Goal: Contribute content: Add original content to the website for others to see

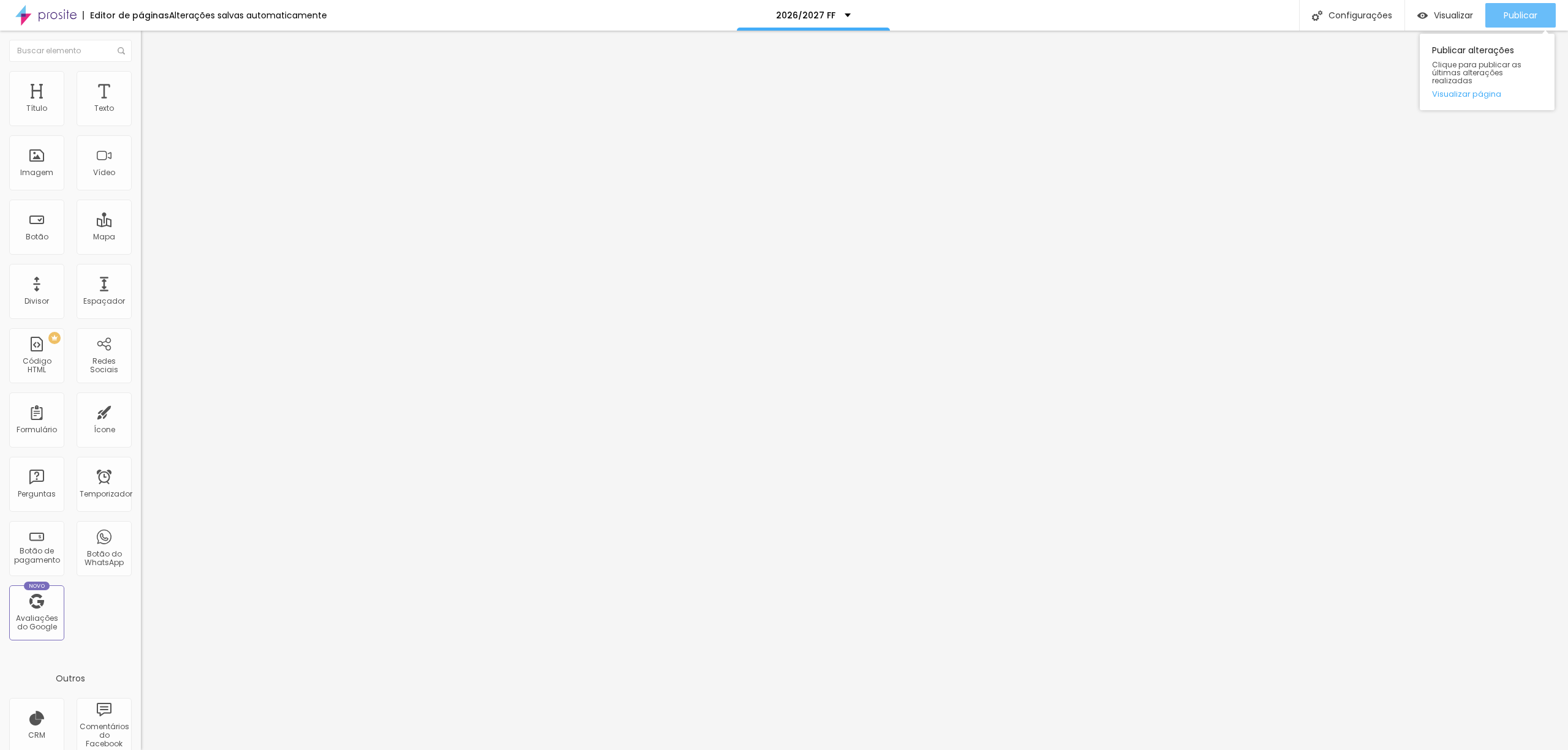
click at [1518, 12] on font "Publicar" at bounding box center [1521, 15] width 33 height 12
click at [1517, 11] on font "Publicar" at bounding box center [1521, 15] width 33 height 12
click at [1516, 14] on font "Publicar" at bounding box center [1521, 15] width 33 height 12
click at [1513, 15] on font "Publicar" at bounding box center [1521, 15] width 33 height 12
type input "17"
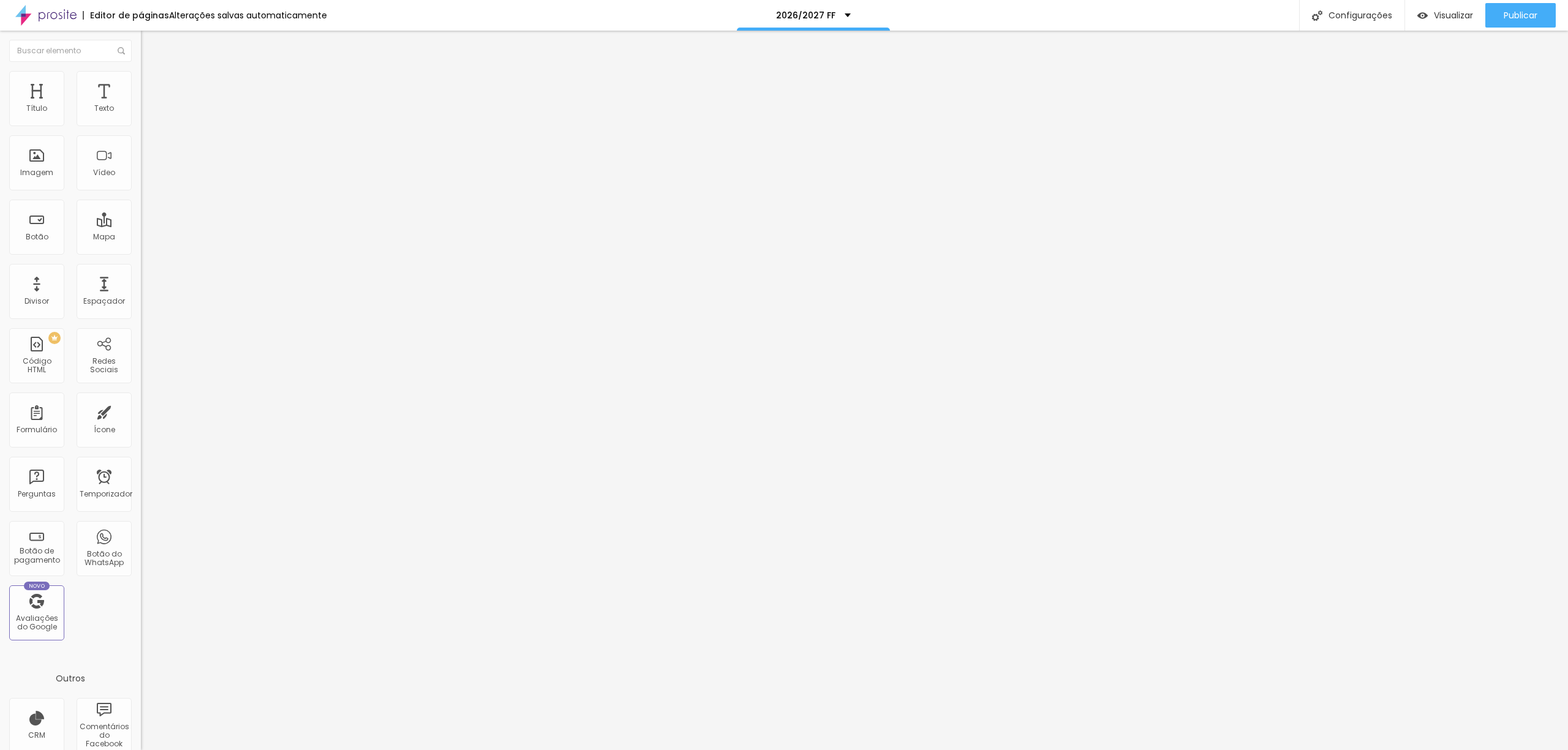
type input "17"
type input "33"
type input "34"
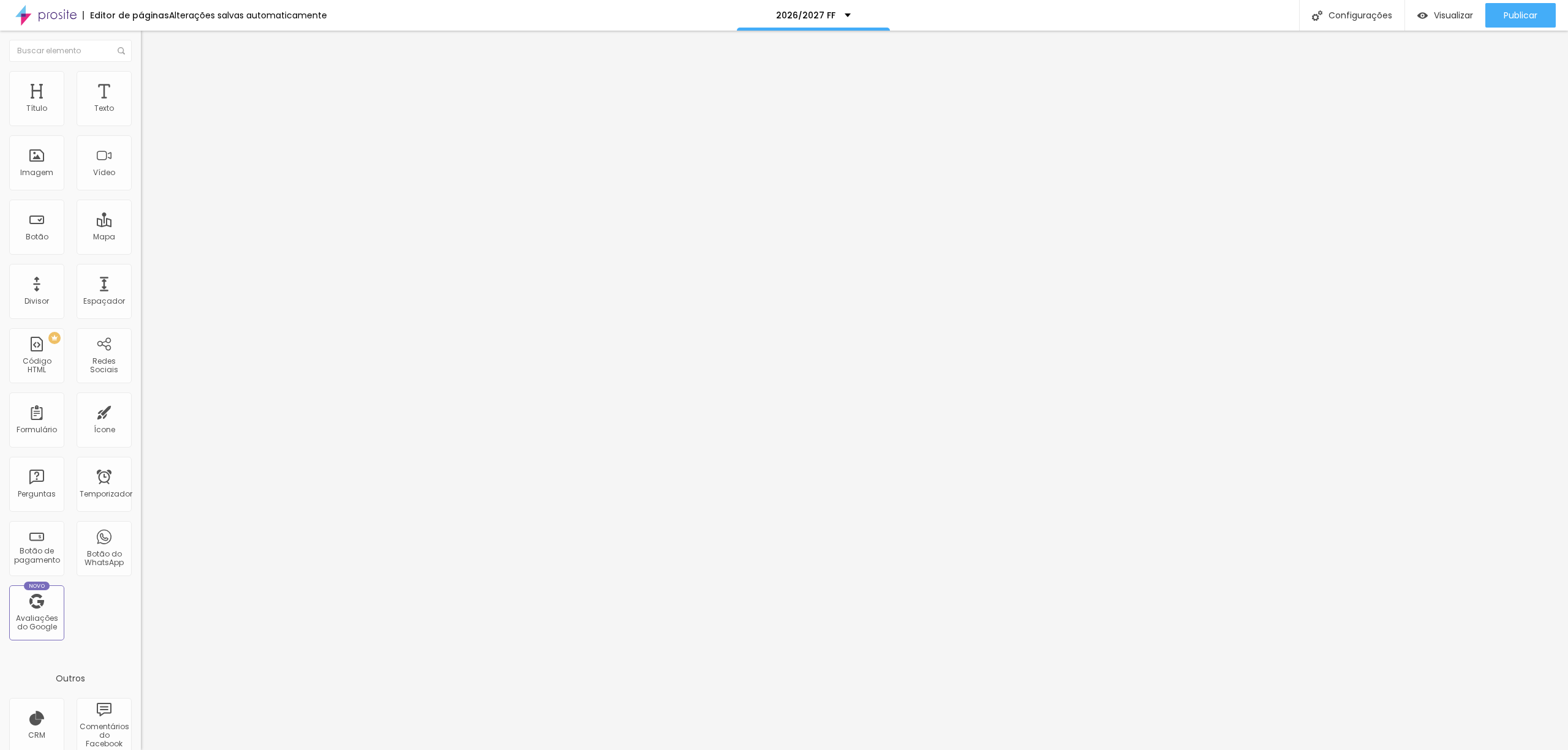
type input "35"
type input "36"
type input "35"
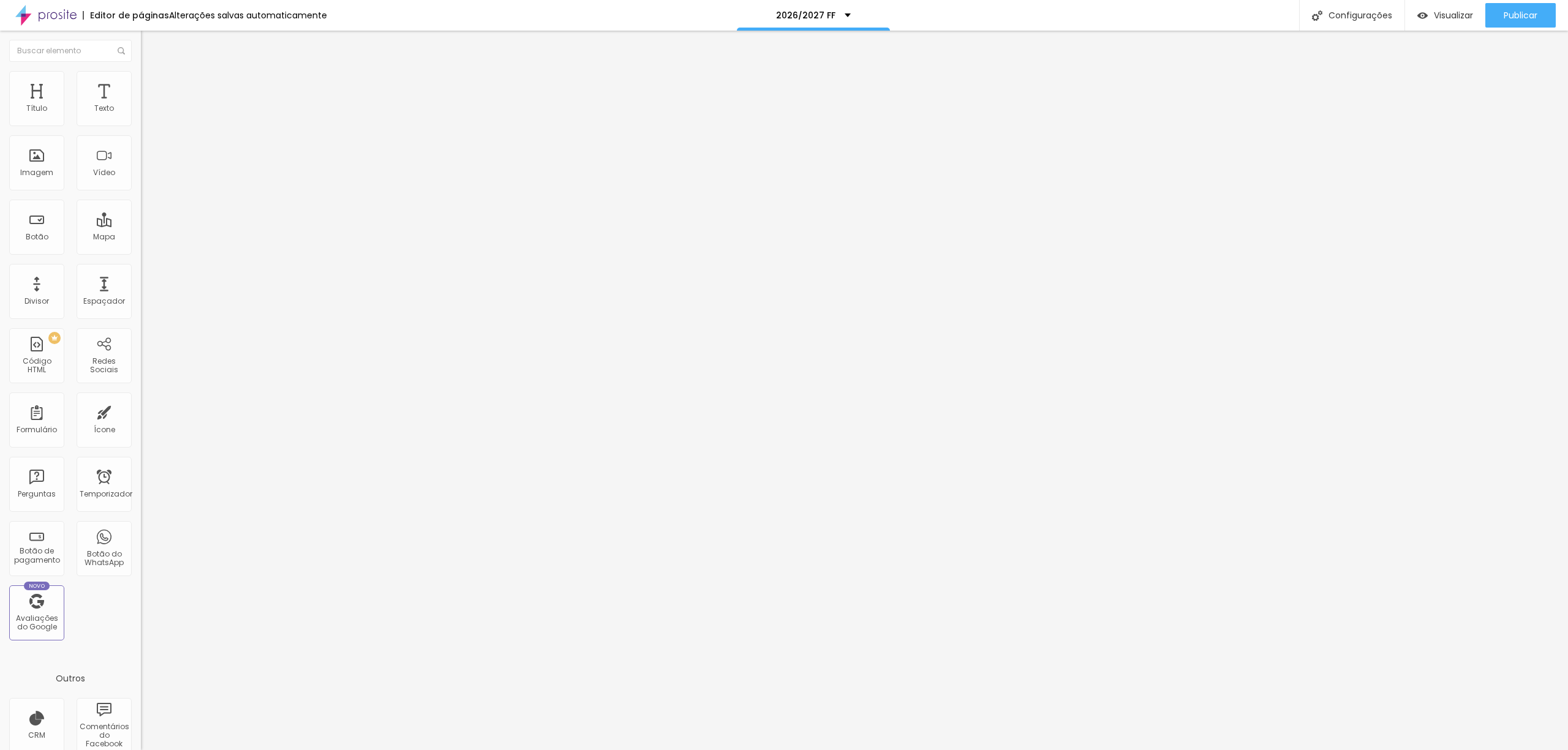
type input "35"
type input "34"
type input "31"
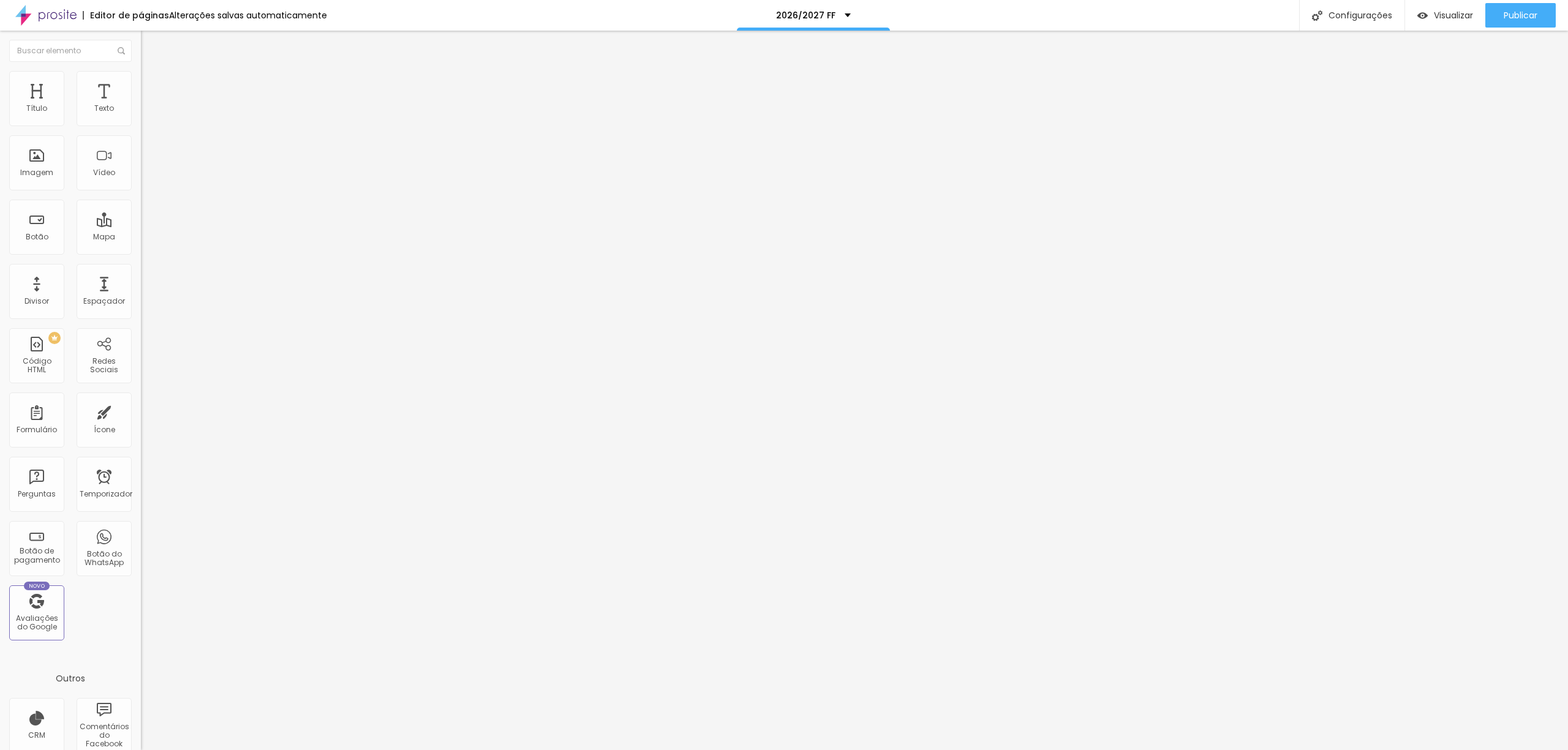
type input "27"
type input "25"
type input "24"
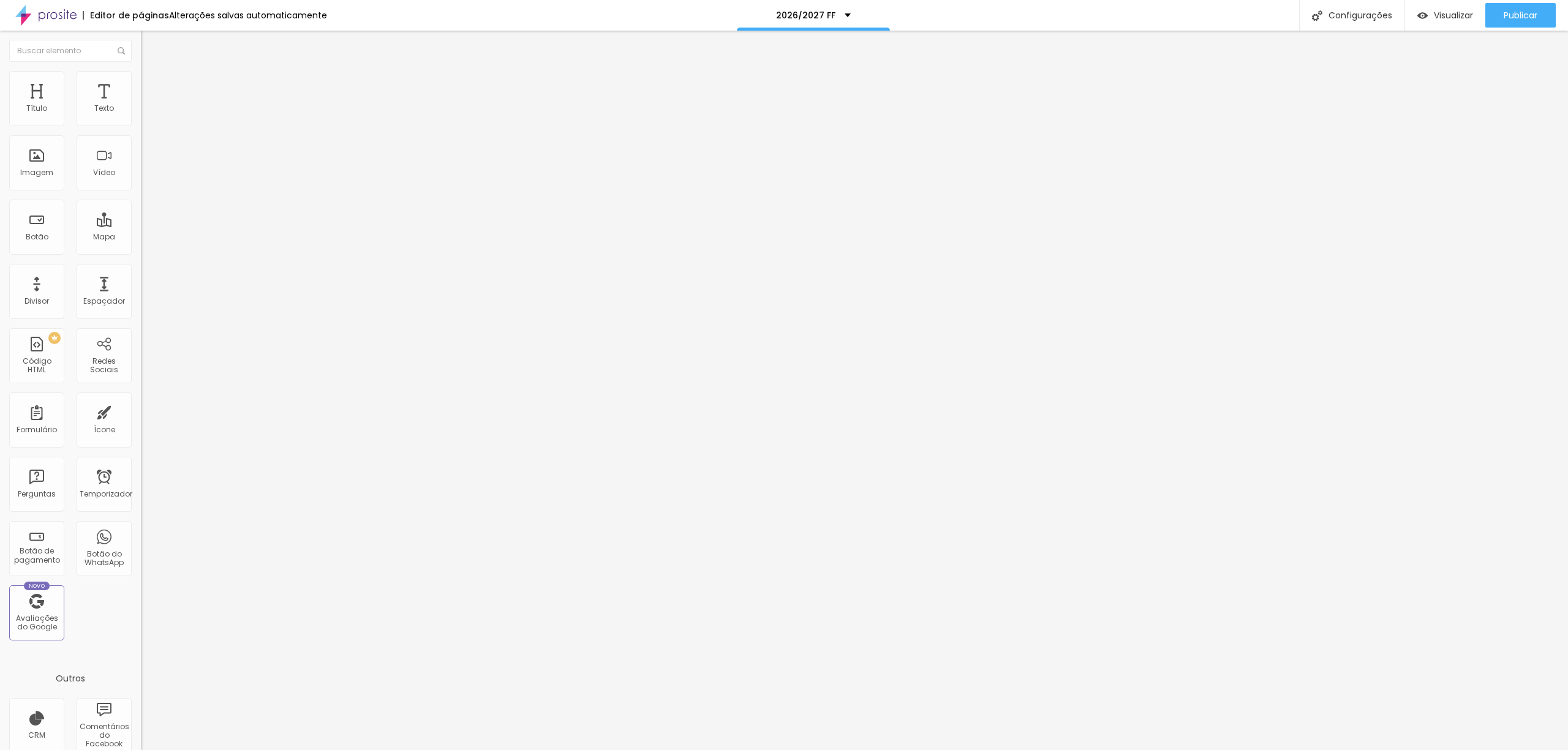
type input "24"
type input "23"
type input "22"
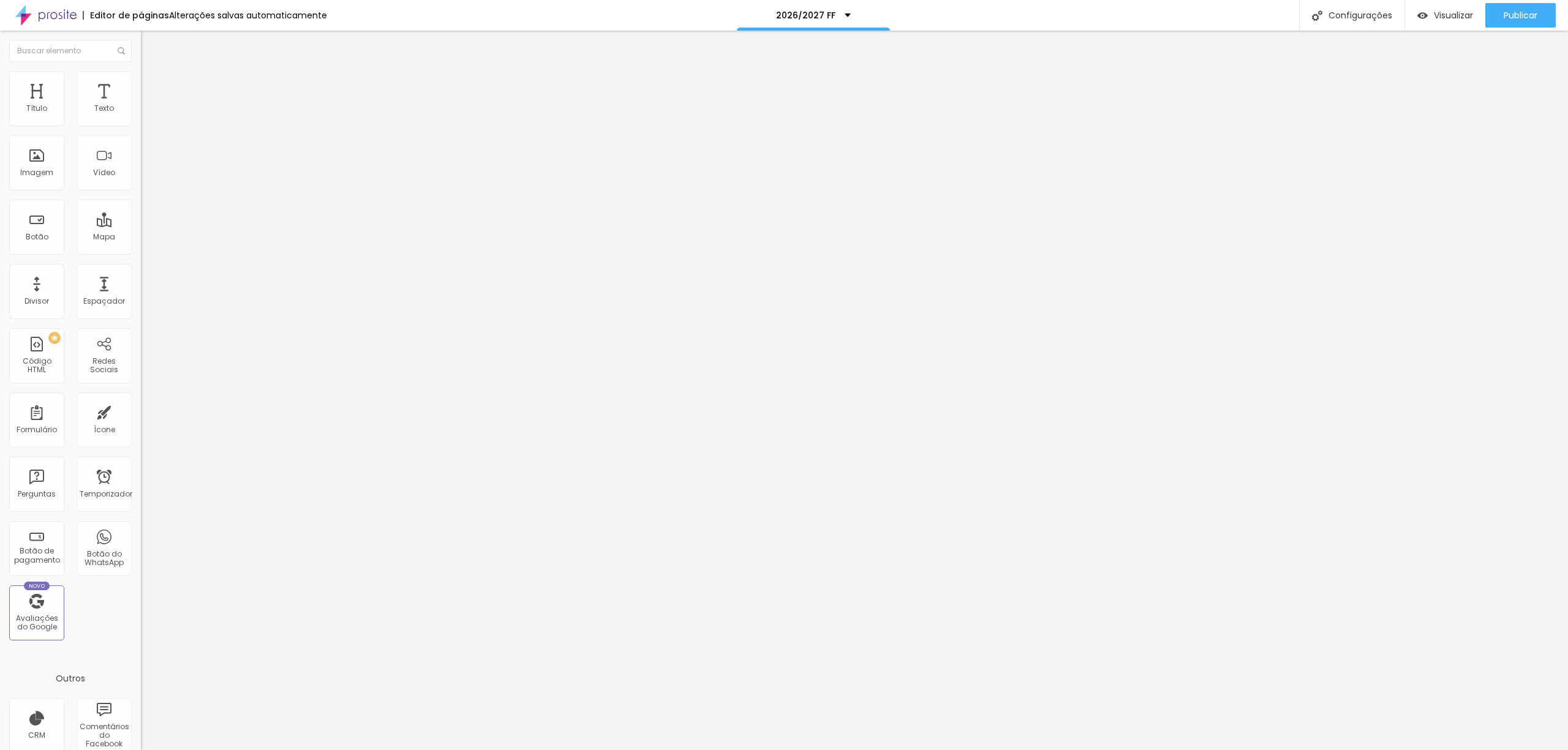
type input "20"
type input "19"
type input "18"
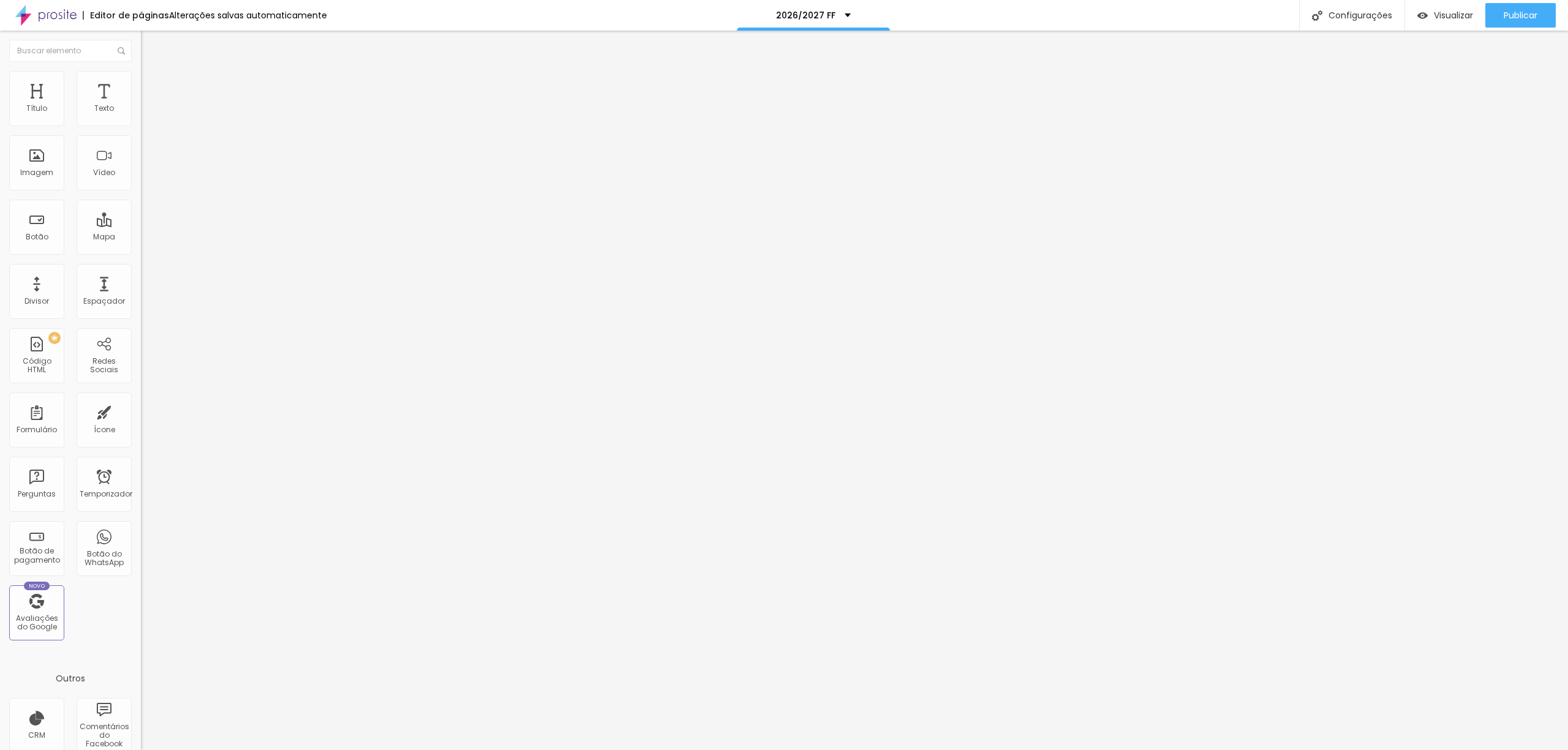
type input "18"
type input "17"
type input "16"
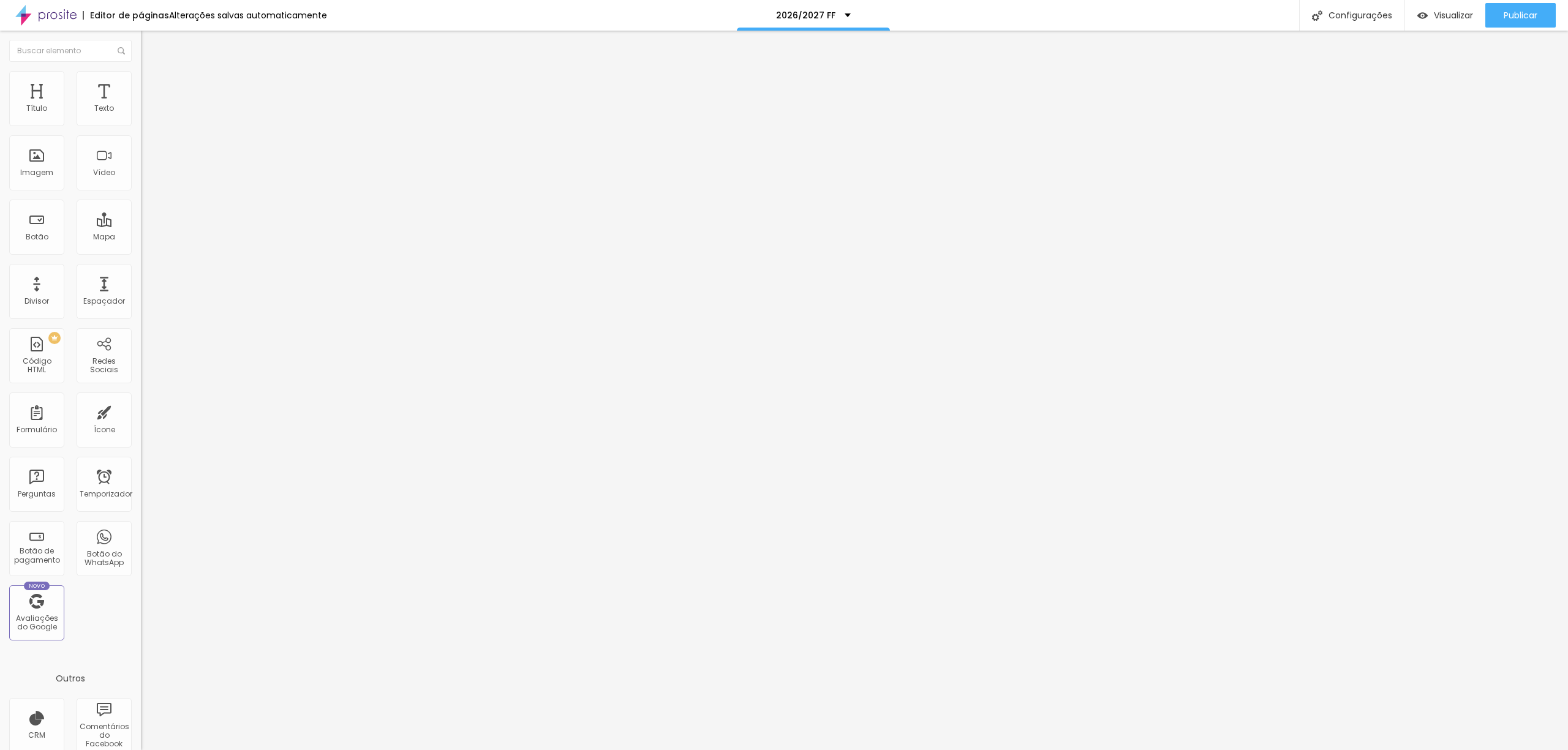
type input "15"
type input "14"
type input "15"
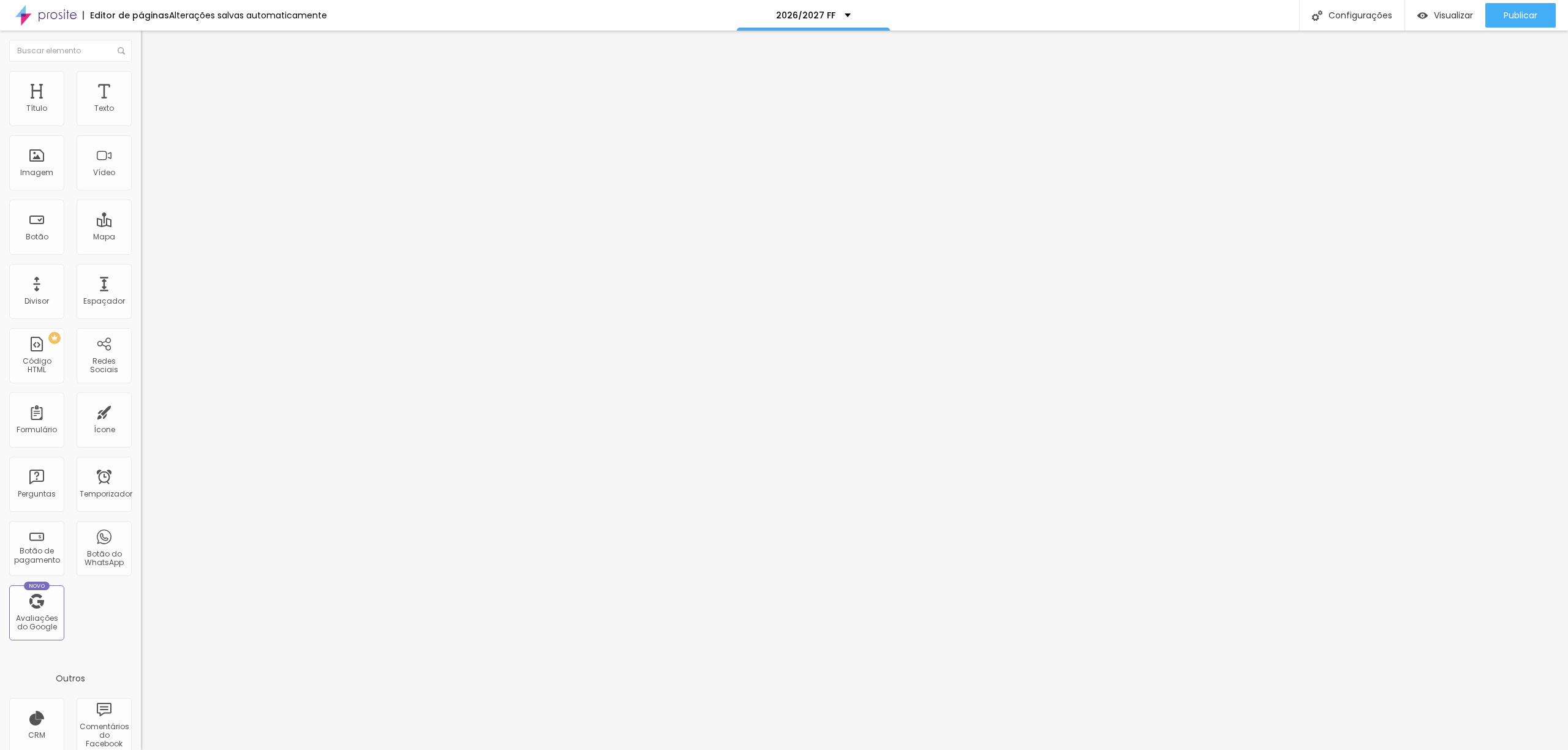
type input "15"
type input "16"
type input "15"
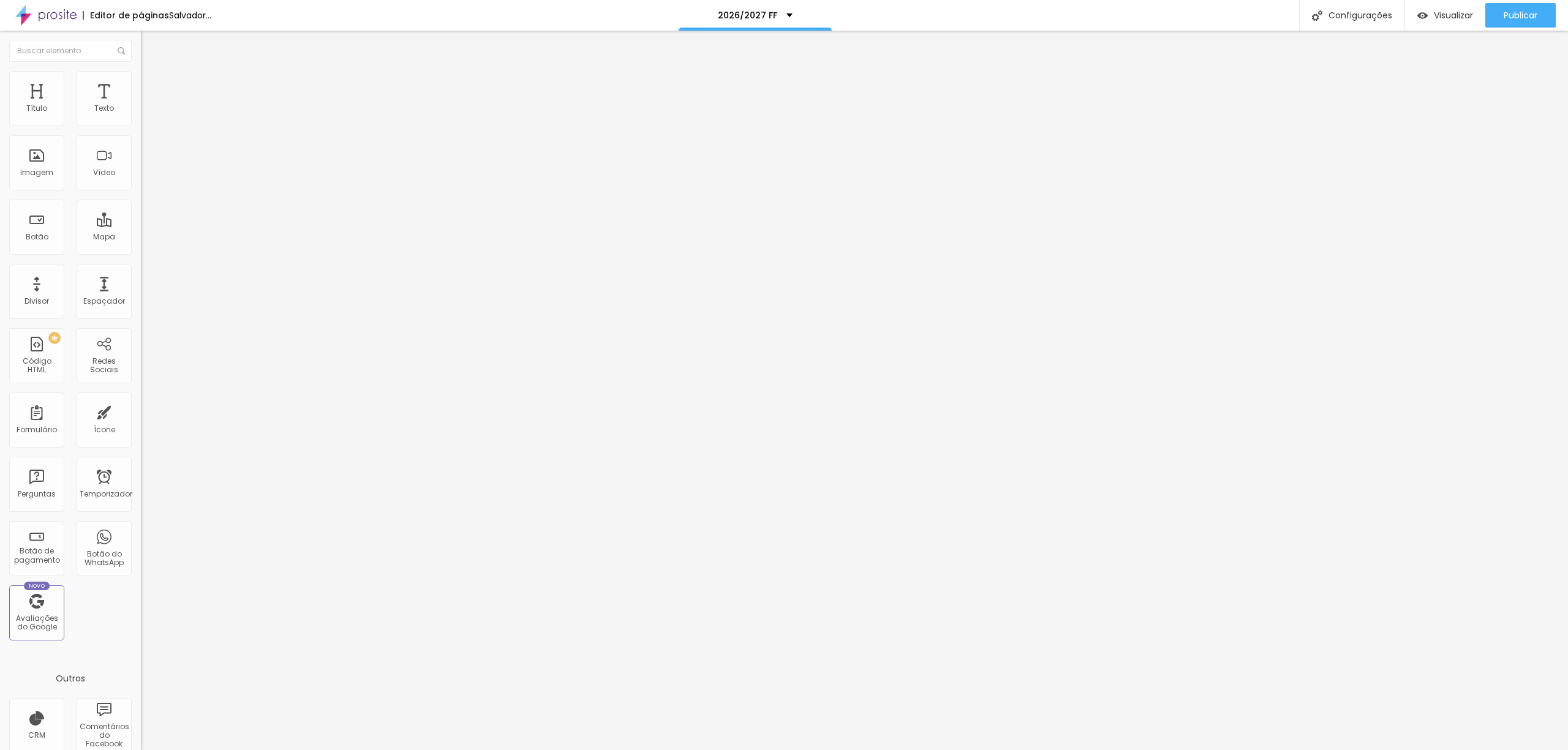
type input "14"
drag, startPoint x: 26, startPoint y: 255, endPoint x: 27, endPoint y: 261, distance: 6.1
click at [141, 293] on input "range" at bounding box center [180, 298] width 79 height 10
click at [1514, 12] on font "Publicar" at bounding box center [1521, 15] width 33 height 12
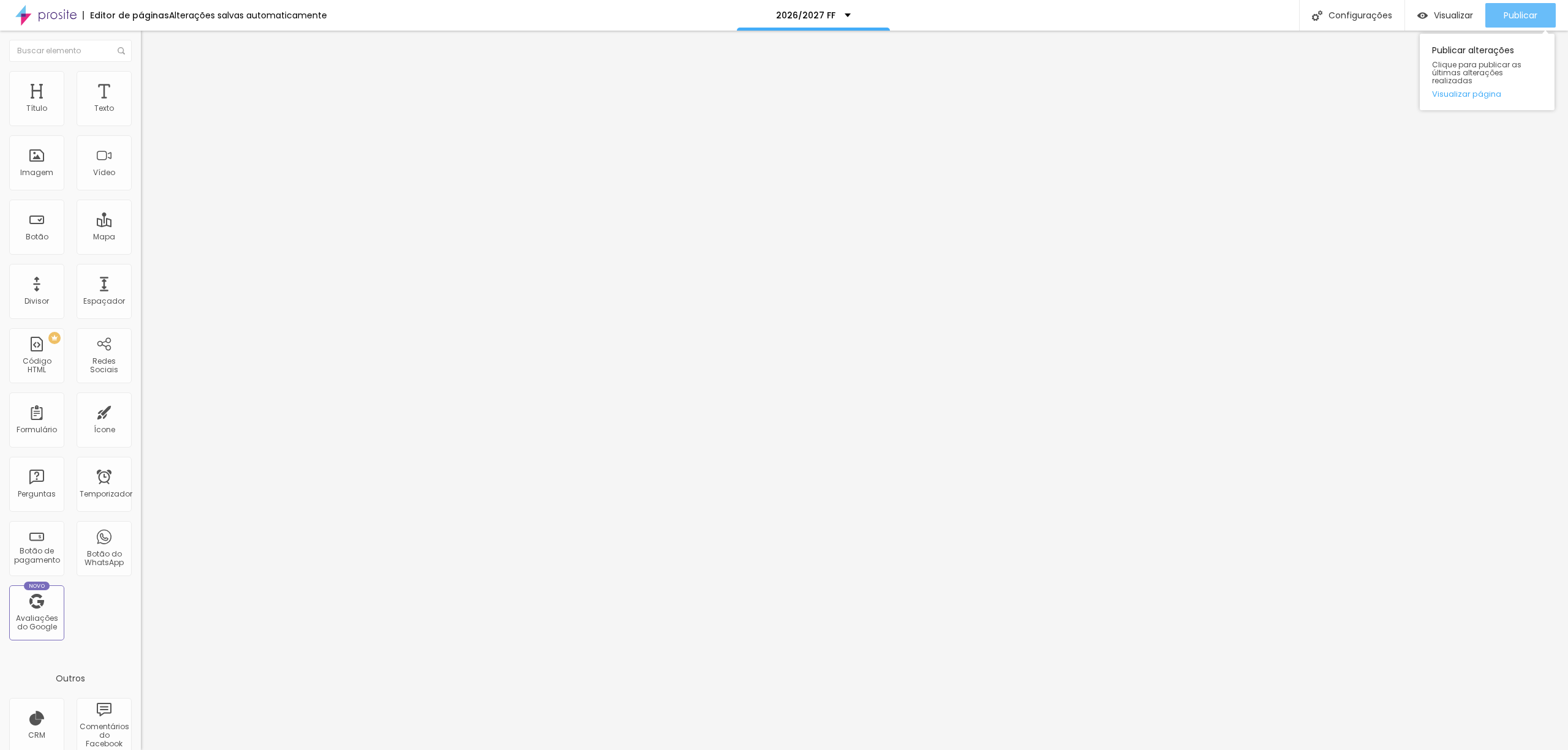
click at [1515, 13] on font "Publicar" at bounding box center [1521, 15] width 33 height 12
click at [1522, 17] on font "Publicar" at bounding box center [1521, 15] width 33 height 12
click at [1514, 15] on font "Publicar" at bounding box center [1521, 15] width 33 height 12
click at [1516, 10] on font "Publicar" at bounding box center [1521, 15] width 33 height 12
click at [1520, 17] on font "Publicar" at bounding box center [1521, 15] width 33 height 12
